Goal: Check status: Check status

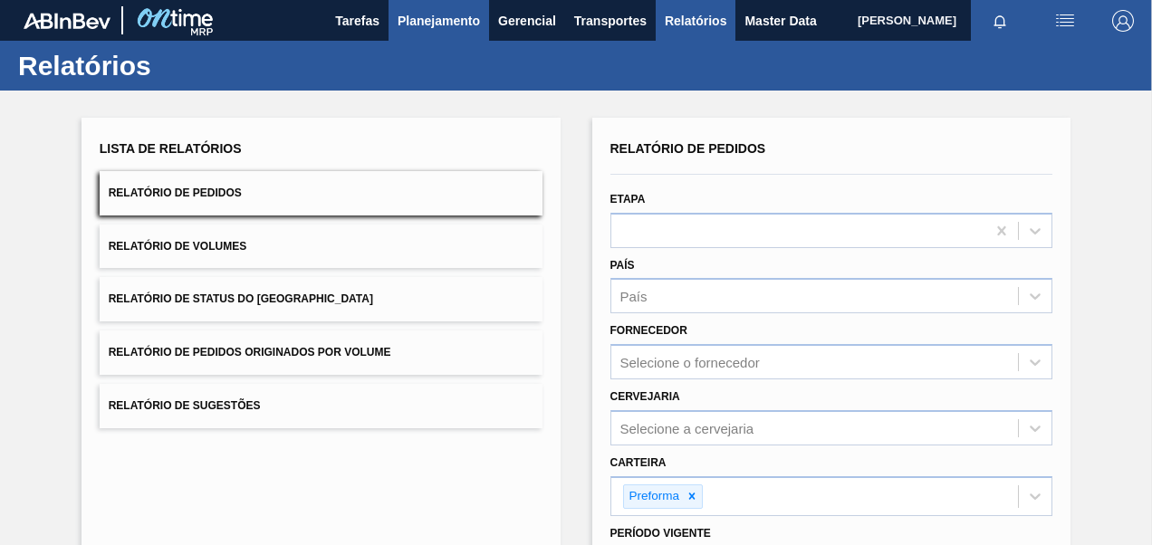
click at [406, 18] on span "Planejamento" at bounding box center [439, 21] width 82 height 22
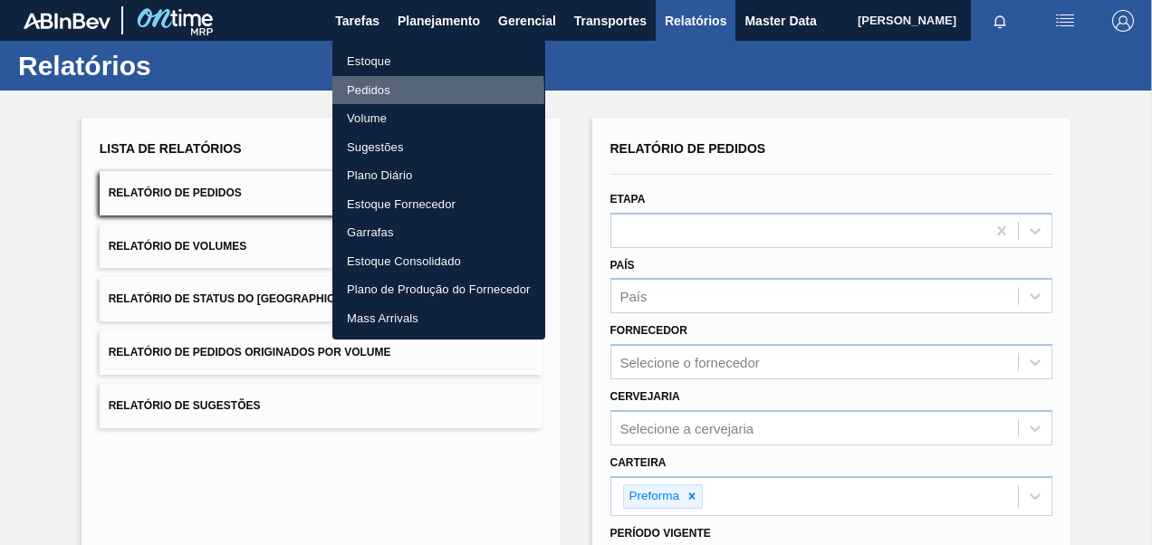
click at [379, 92] on li "Pedidos" at bounding box center [438, 90] width 213 height 29
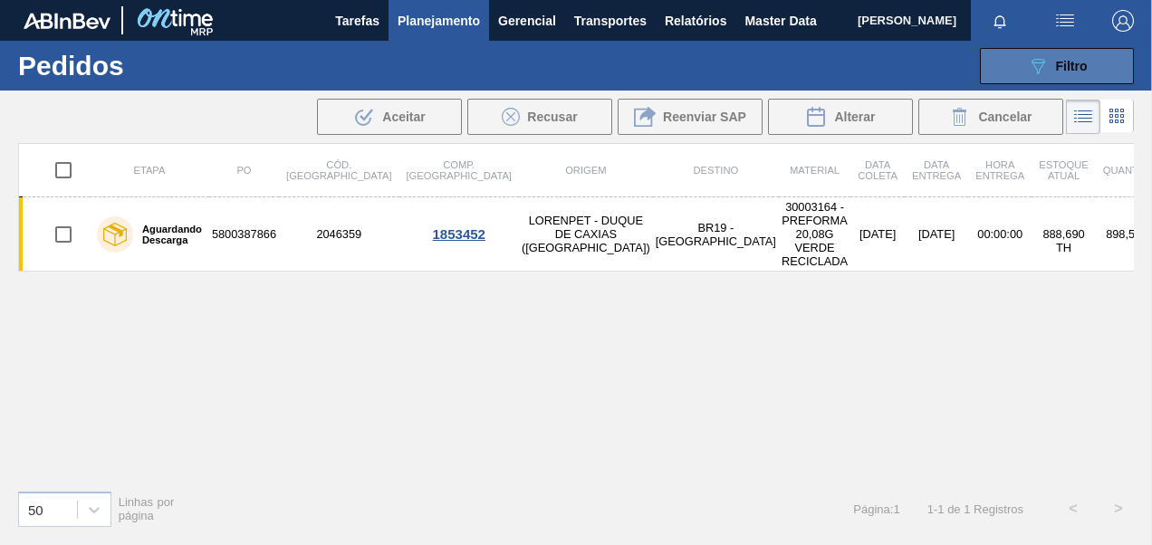
click at [1057, 74] on div "089F7B8B-B2A5-4AFE-B5C0-19BA573D28AC Filtro" at bounding box center [1057, 66] width 61 height 22
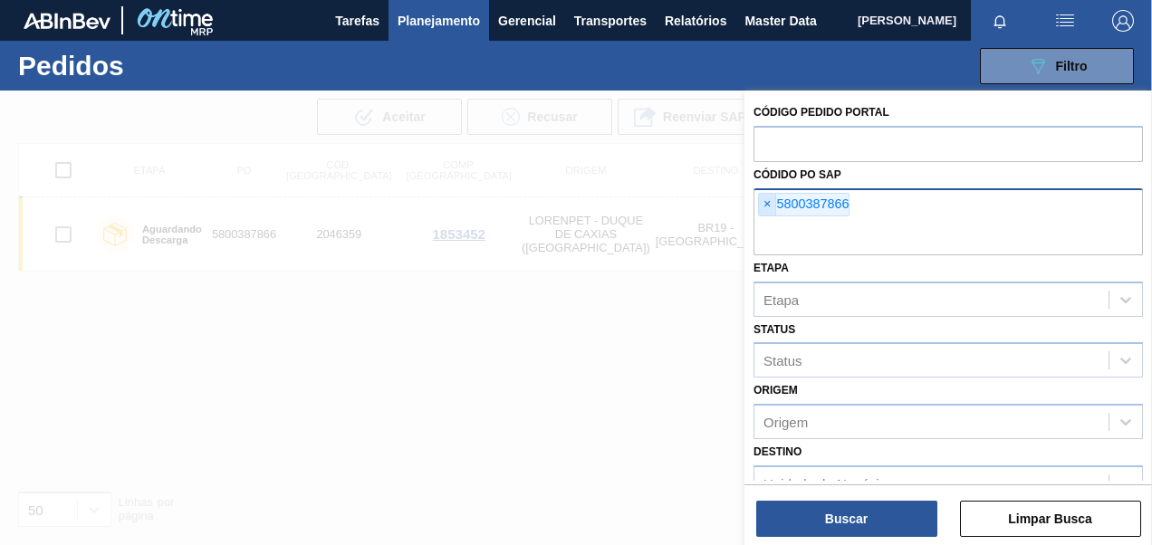
click at [768, 199] on span "×" at bounding box center [767, 205] width 17 height 22
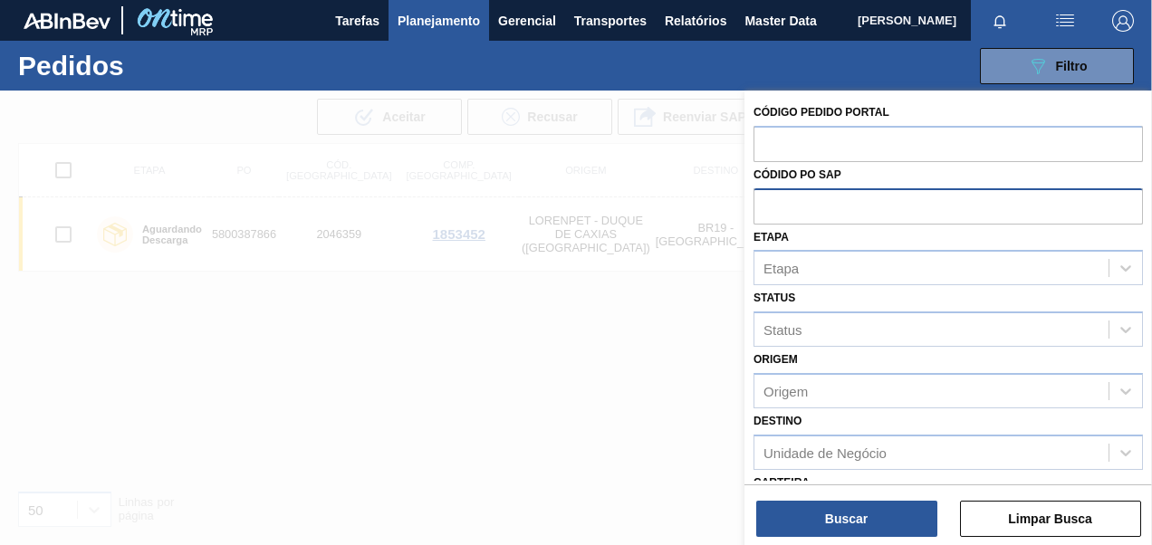
paste input "5800227888"
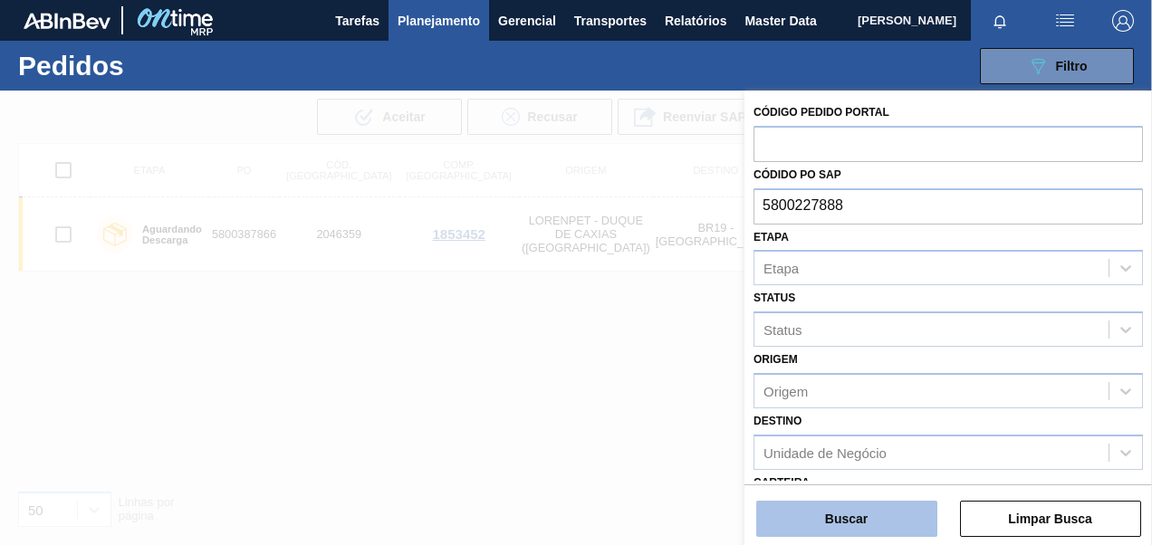
type input "5800227888"
click at [877, 507] on button "Buscar" at bounding box center [846, 519] width 181 height 36
